Goal: Transaction & Acquisition: Purchase product/service

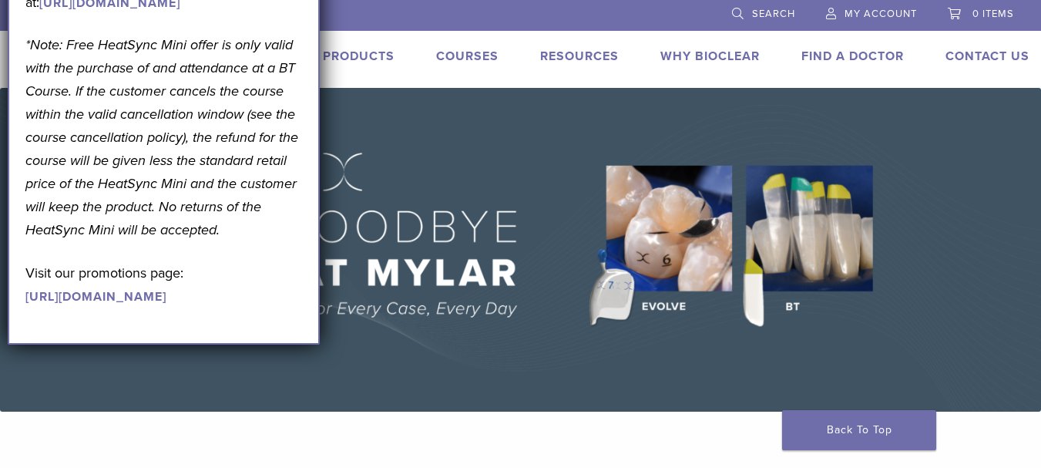
click at [388, 61] on link "Products" at bounding box center [359, 56] width 72 height 15
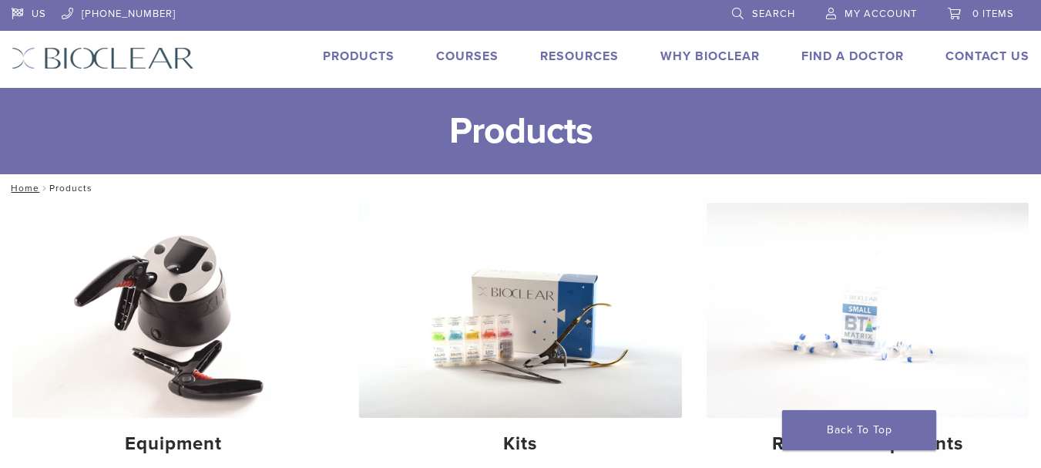
scroll to position [77, 0]
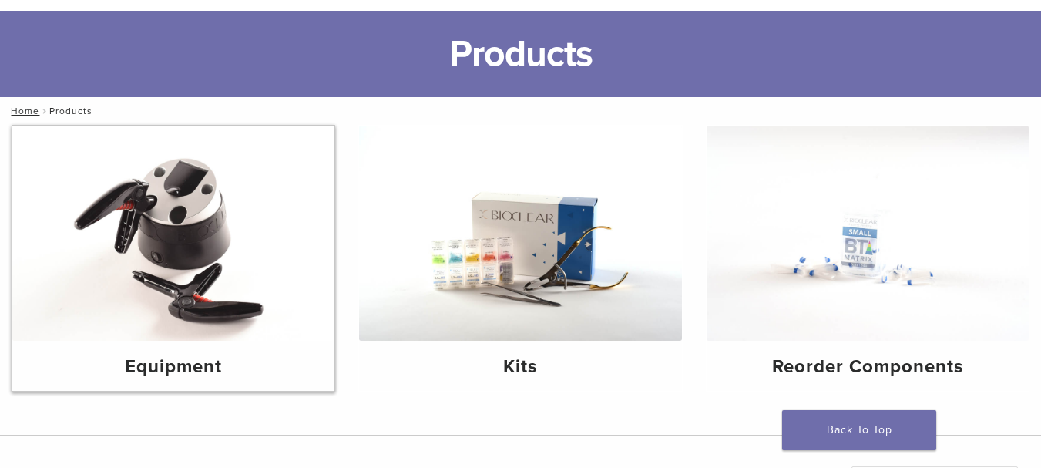
click at [250, 284] on img at bounding box center [173, 233] width 322 height 215
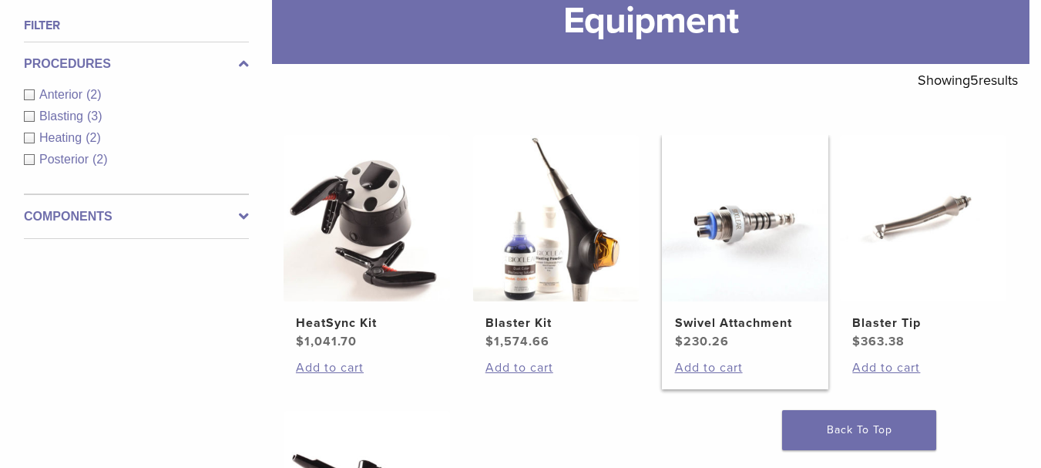
scroll to position [231, 0]
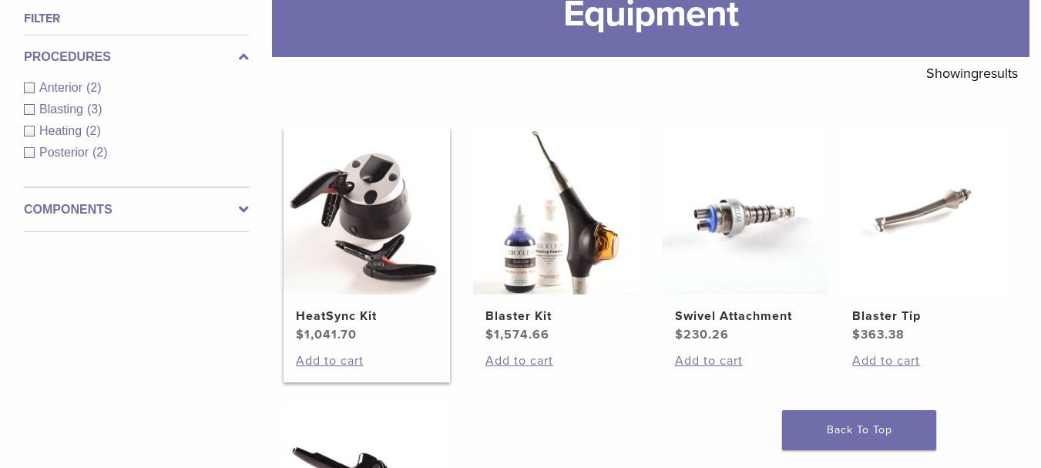
click at [387, 307] on h2 "HeatSync Kit" at bounding box center [366, 316] width 141 height 18
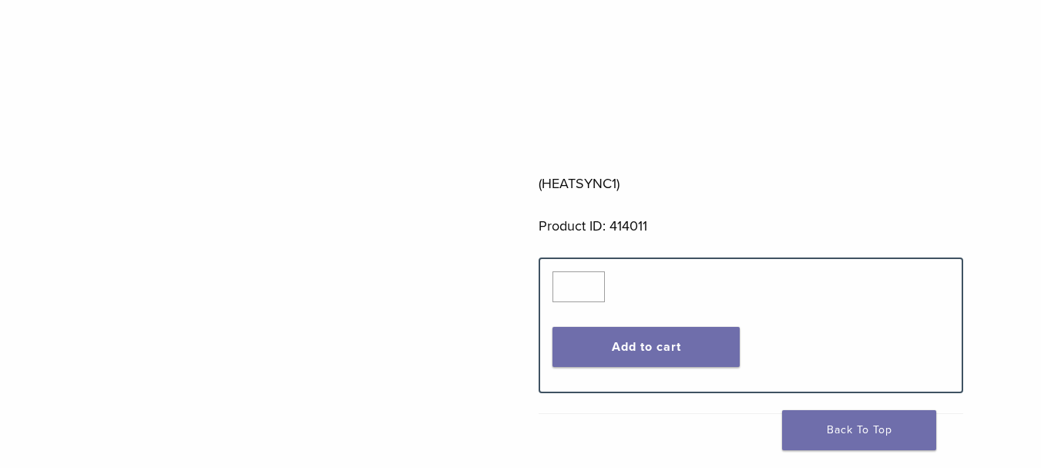
scroll to position [770, 0]
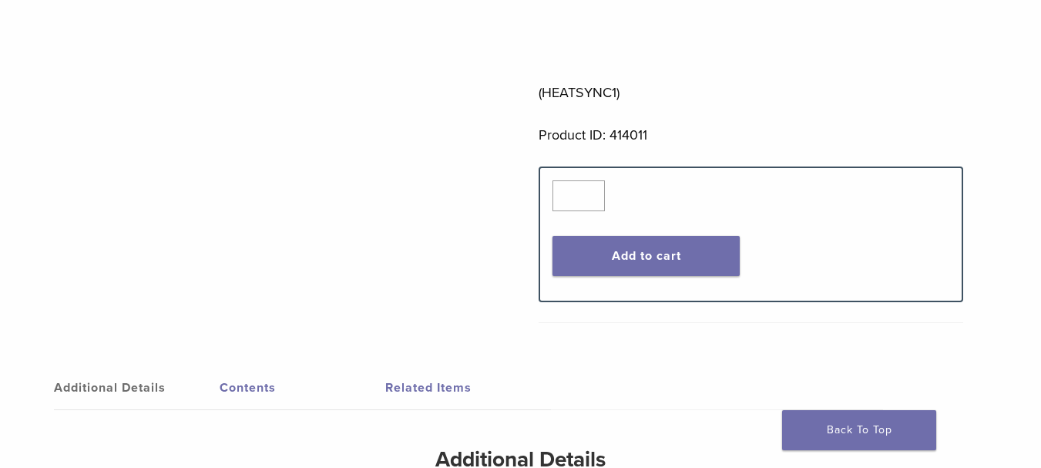
click at [656, 277] on div "Quantity Quantity * Add to cart" at bounding box center [750, 234] width 419 height 108
click at [660, 266] on button "Add to cart" at bounding box center [645, 256] width 186 height 40
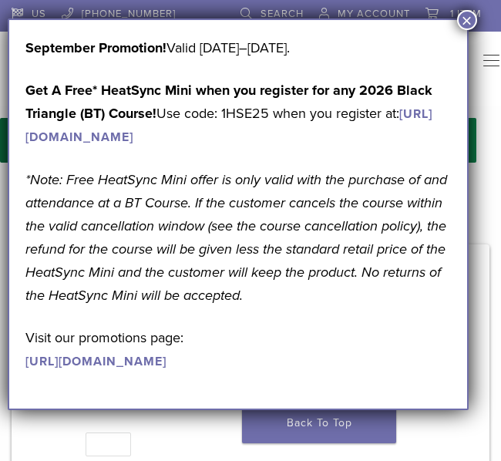
click at [467, 17] on button "×" at bounding box center [467, 20] width 20 height 20
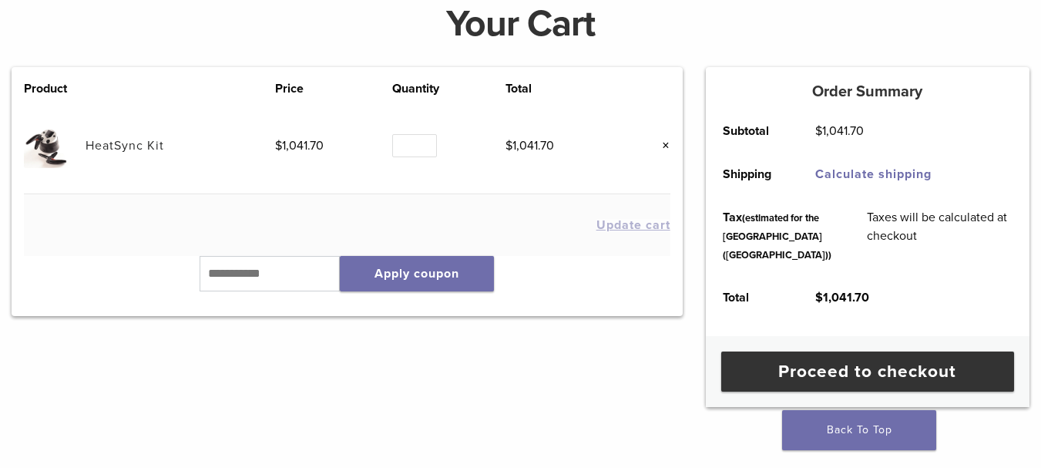
scroll to position [308, 0]
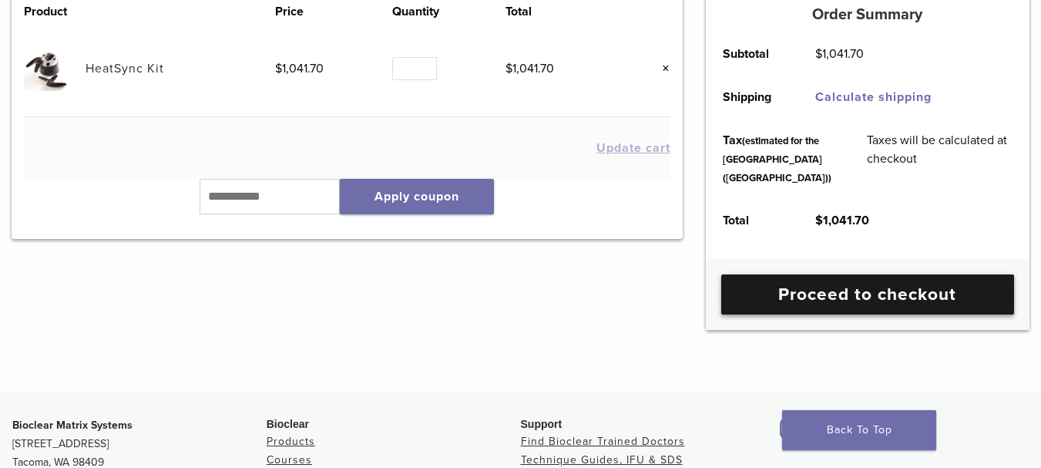
click at [830, 314] on link "Proceed to checkout" at bounding box center [867, 294] width 293 height 40
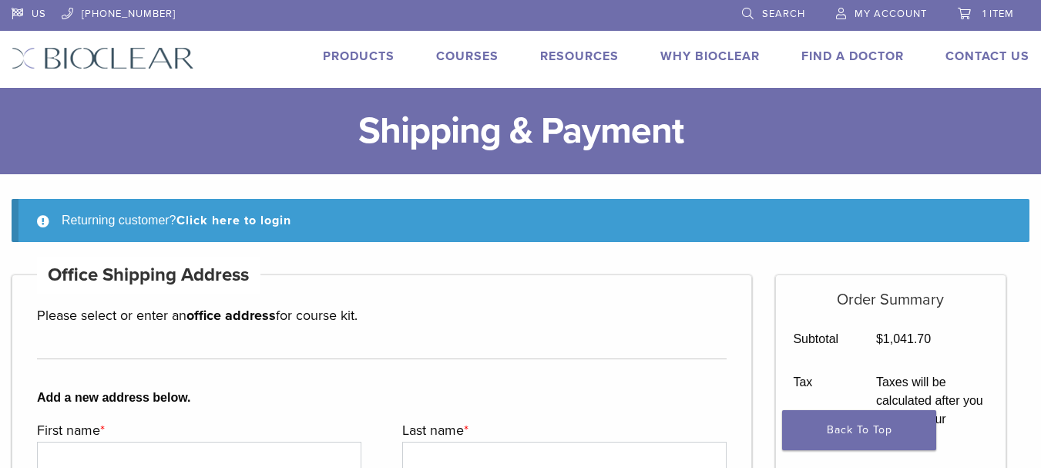
click at [860, 22] on link "My Account" at bounding box center [881, 11] width 91 height 23
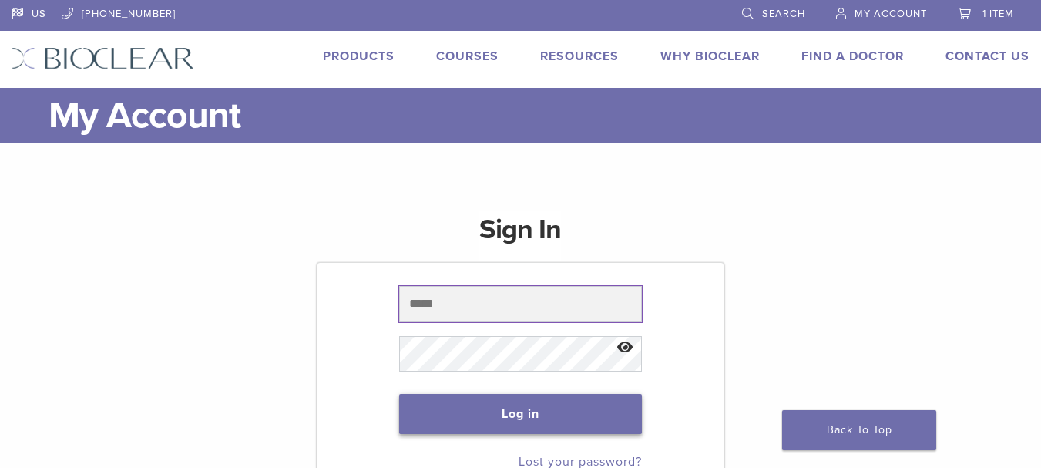
type input "**********"
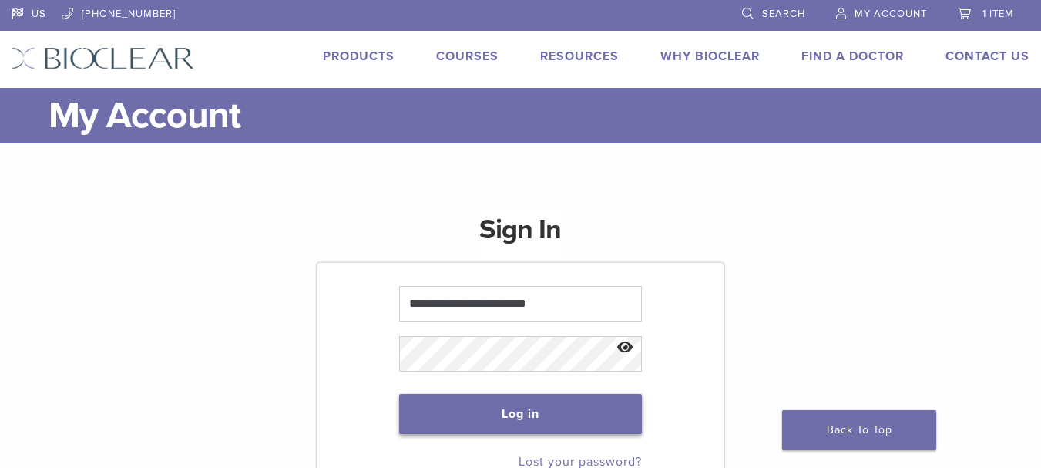
click at [562, 418] on button "Log in" at bounding box center [520, 414] width 243 height 40
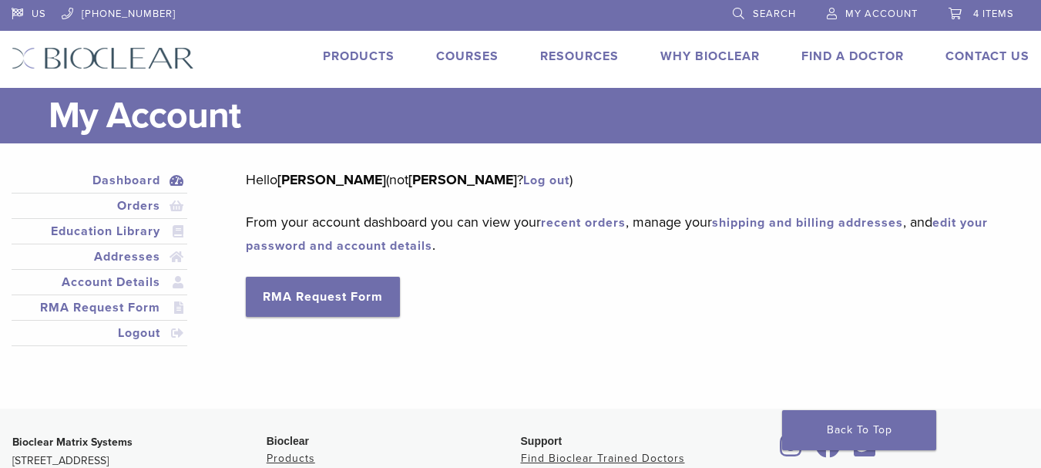
click at [608, 229] on link "recent orders" at bounding box center [583, 222] width 85 height 15
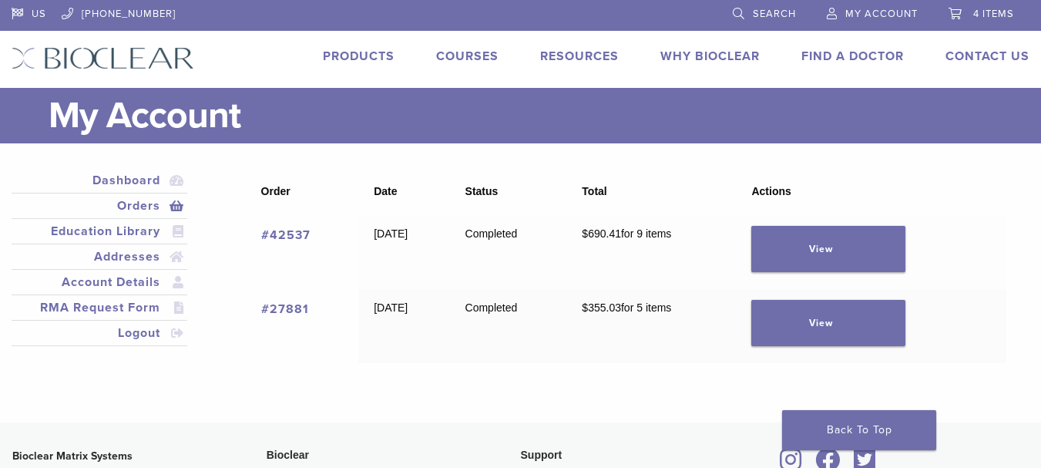
click at [965, 22] on link "4 items" at bounding box center [980, 11] width 65 height 23
click at [979, 18] on span "4 items" at bounding box center [993, 14] width 41 height 12
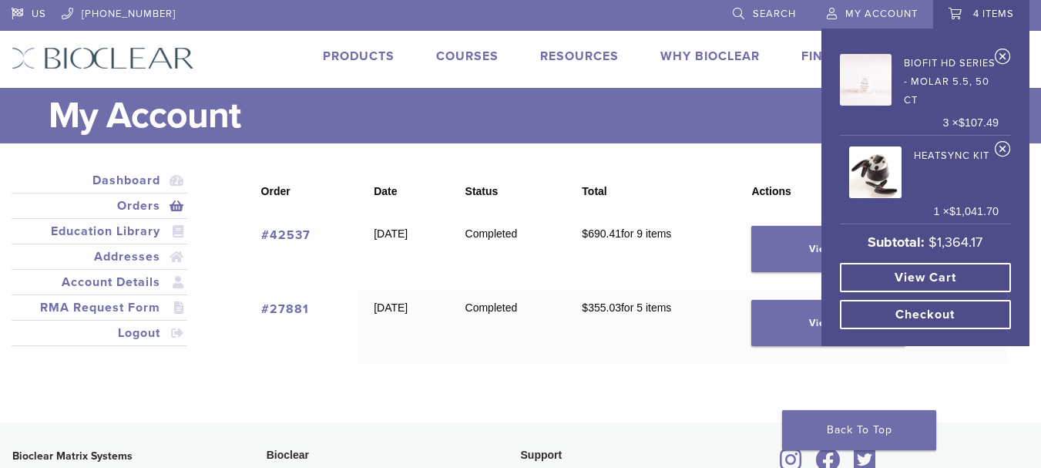
click at [934, 283] on link "View cart" at bounding box center [925, 277] width 171 height 29
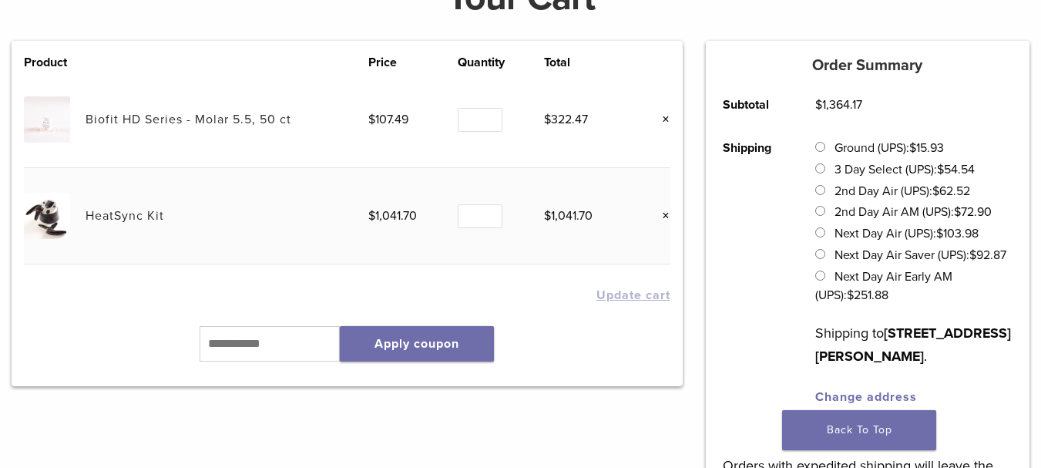
scroll to position [154, 0]
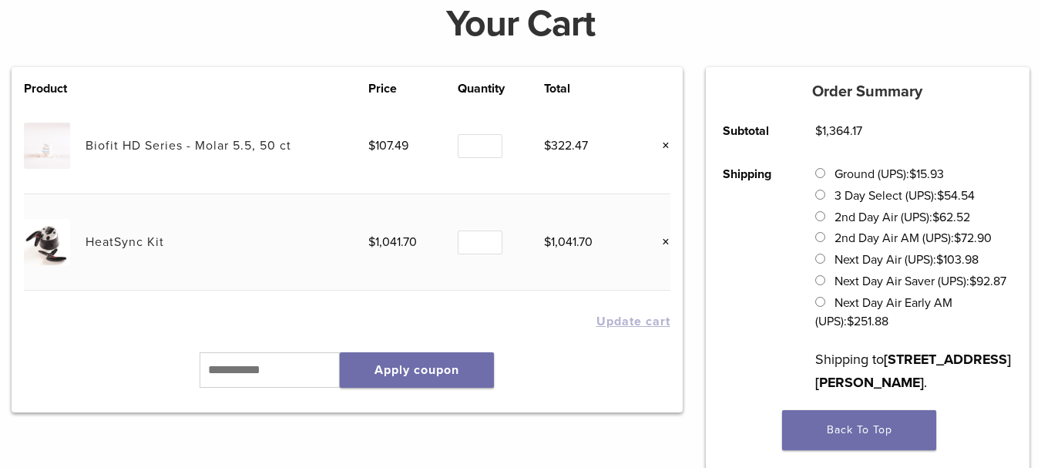
click at [834, 287] on label "Next Day Air Saver (UPS): $ 92.87" at bounding box center [920, 281] width 172 height 15
click at [862, 327] on label "Next Day Air Early AM (UPS): $ 251.88" at bounding box center [883, 312] width 136 height 34
click at [831, 259] on li "Next Day Air (UPS): $ 103.98" at bounding box center [913, 259] width 196 height 18
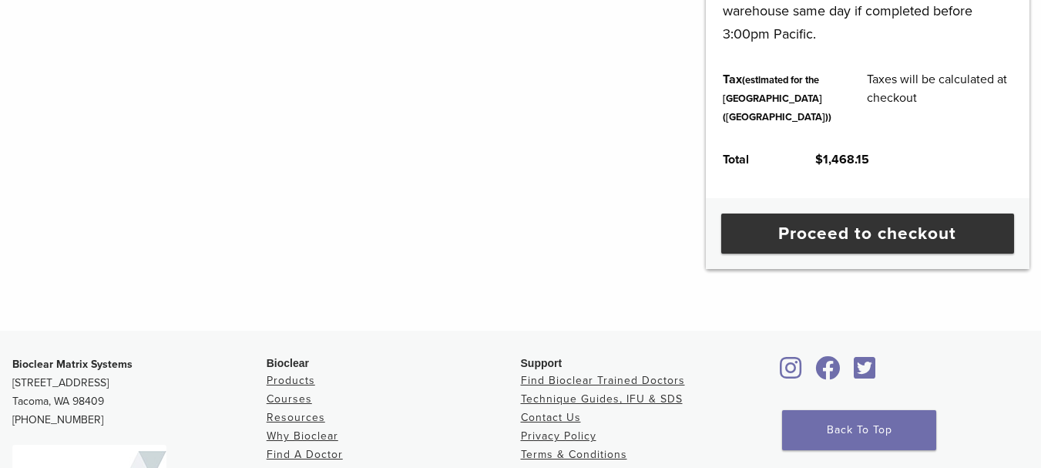
scroll to position [770, 0]
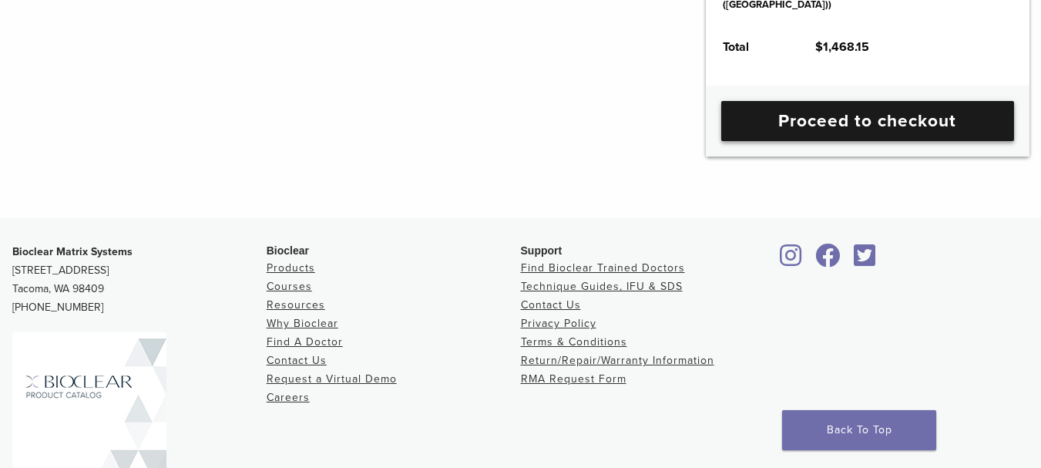
click at [942, 141] on link "Proceed to checkout" at bounding box center [867, 121] width 293 height 40
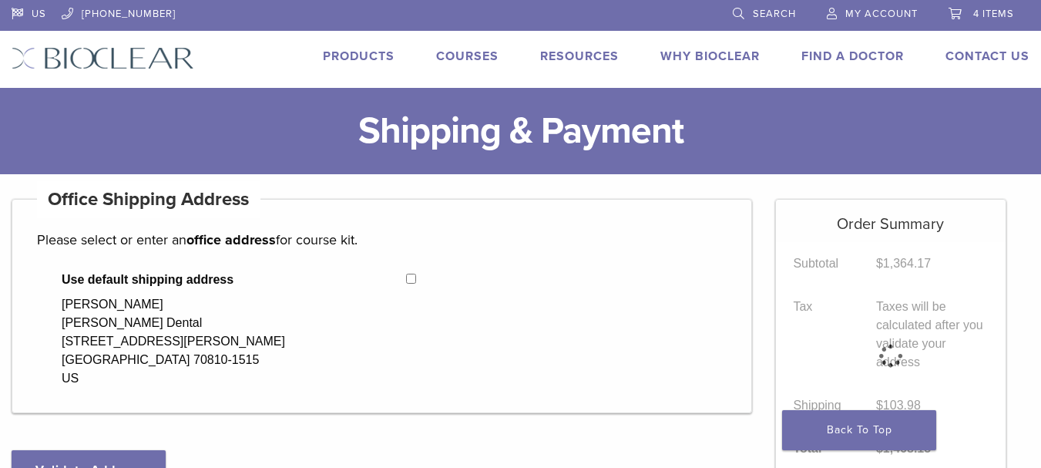
select select "**"
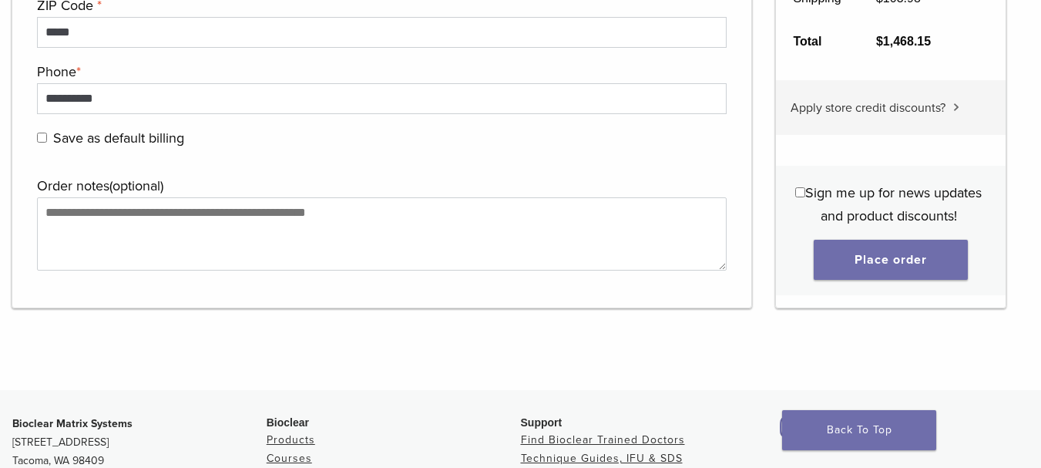
scroll to position [1589, 0]
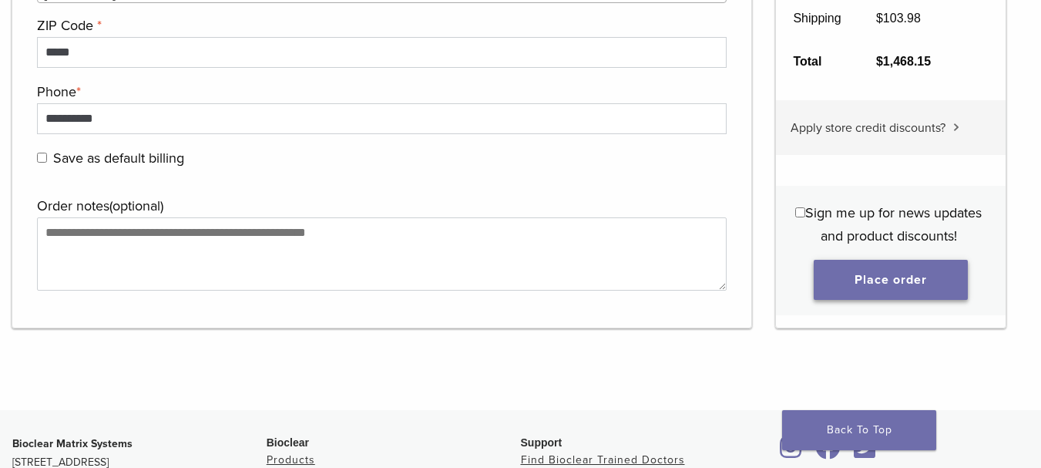
click at [899, 273] on button "Place order" at bounding box center [891, 280] width 154 height 40
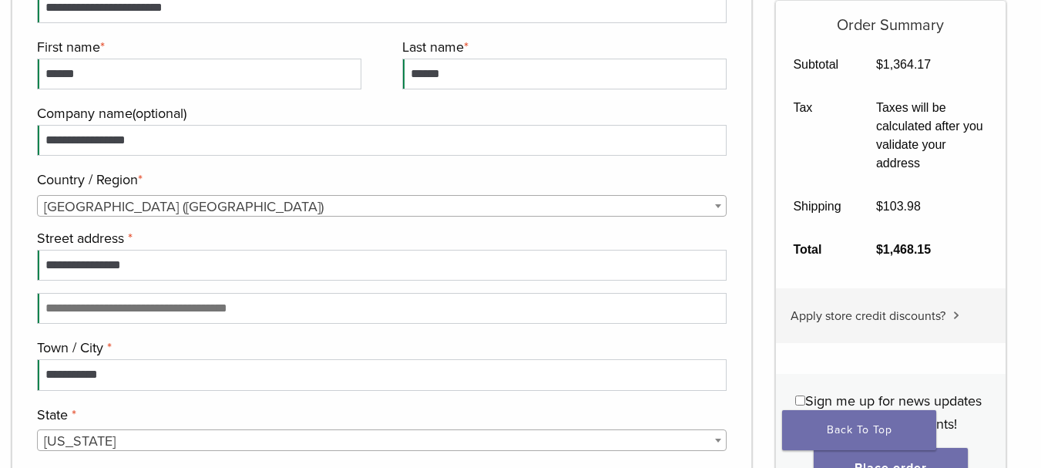
scroll to position [1200, 0]
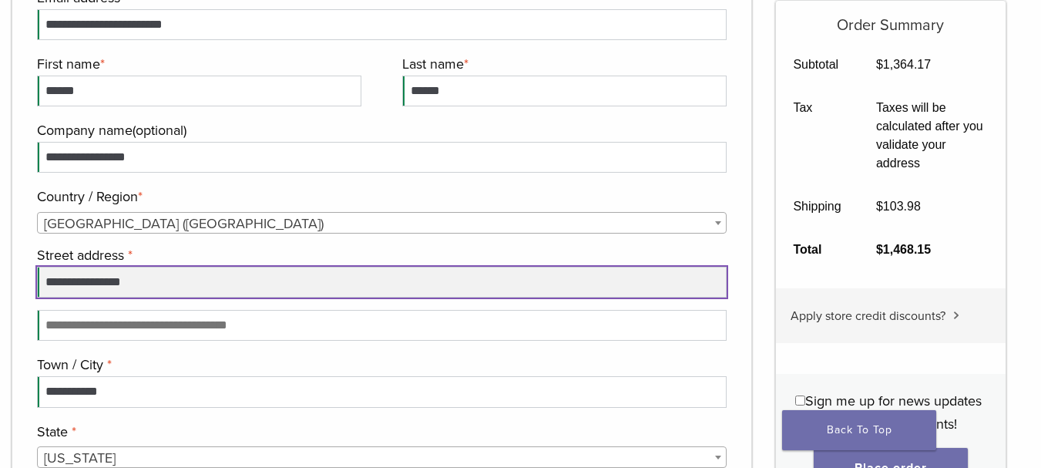
click at [429, 291] on input "**********" at bounding box center [382, 282] width 690 height 31
type input "**********"
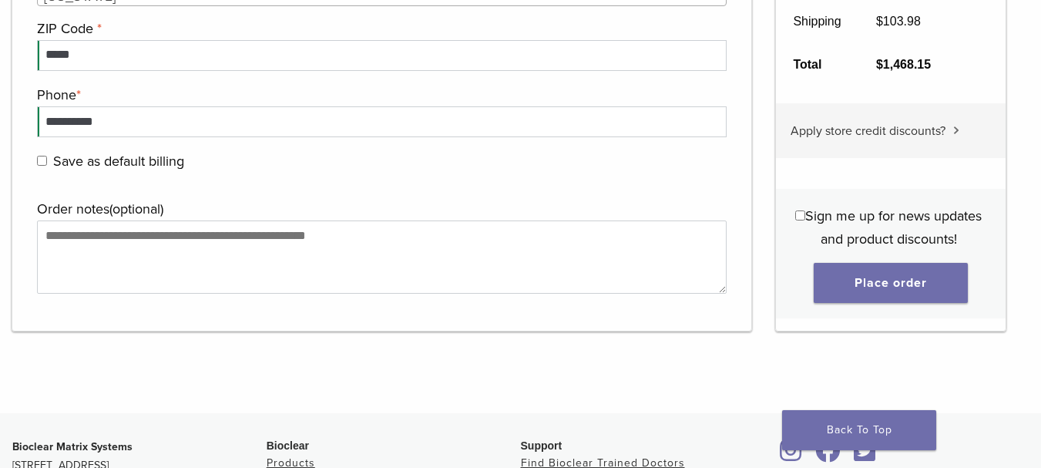
scroll to position [1663, 0]
click at [886, 287] on button "Place order" at bounding box center [891, 282] width 154 height 40
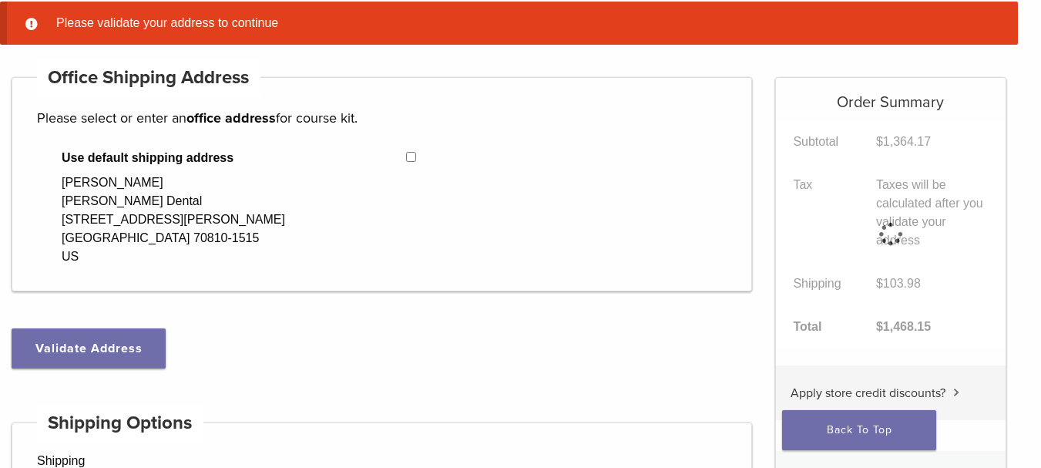
scroll to position [122, 0]
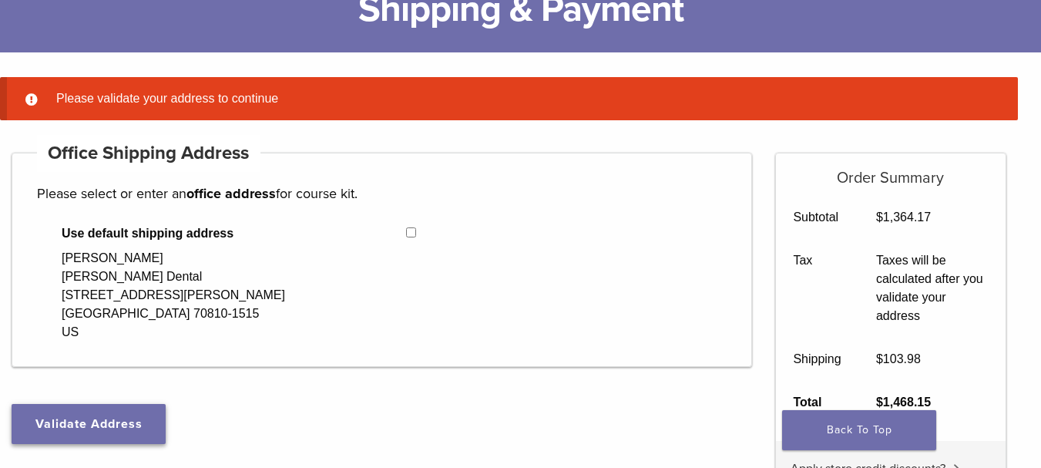
click at [76, 437] on button "Validate Address" at bounding box center [89, 424] width 154 height 40
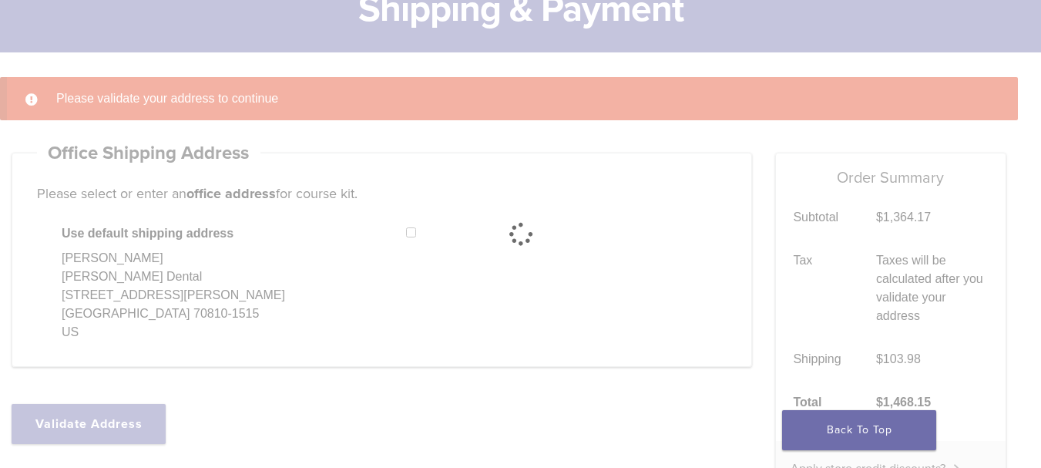
select select "**"
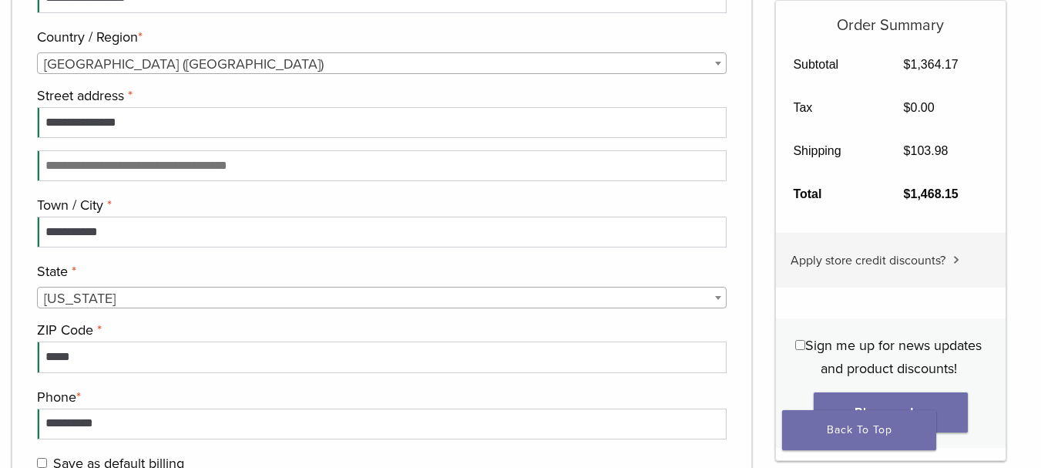
scroll to position [1354, 0]
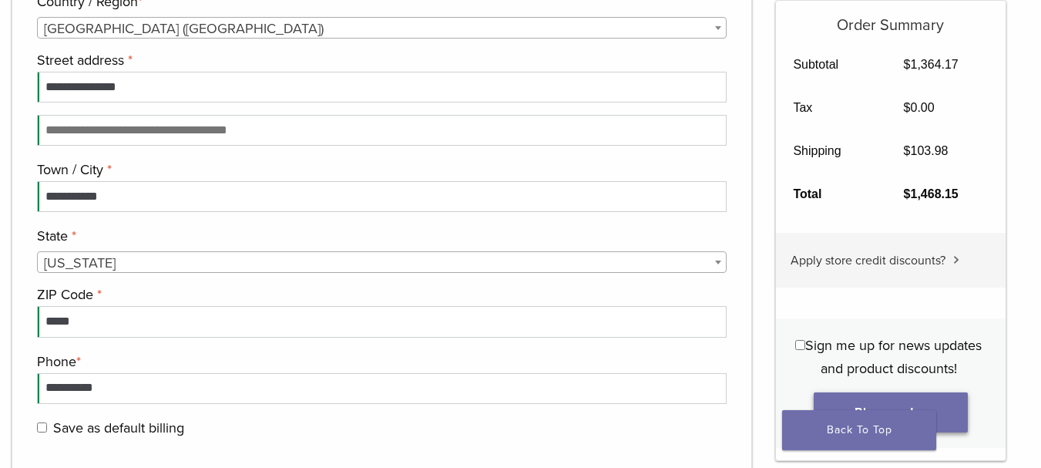
click at [934, 404] on button "Place order" at bounding box center [891, 412] width 154 height 40
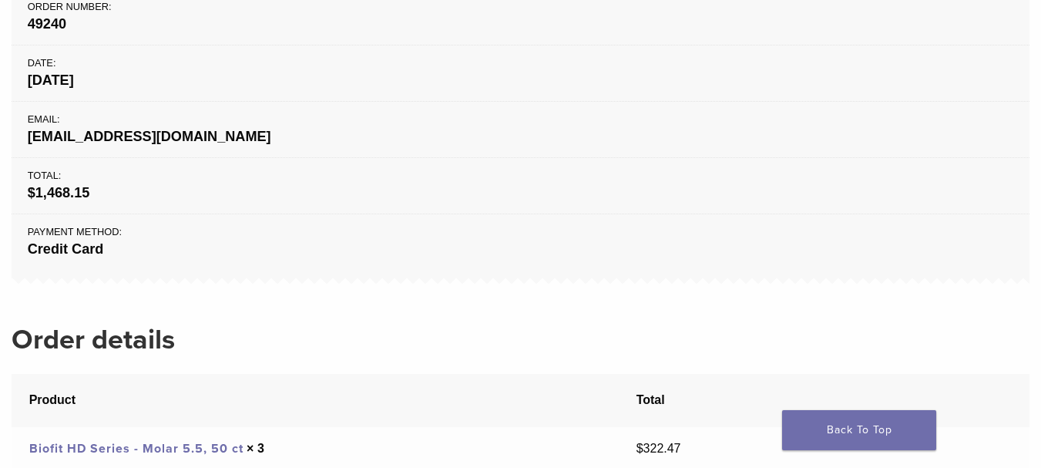
scroll to position [231, 0]
